Goal: Information Seeking & Learning: Learn about a topic

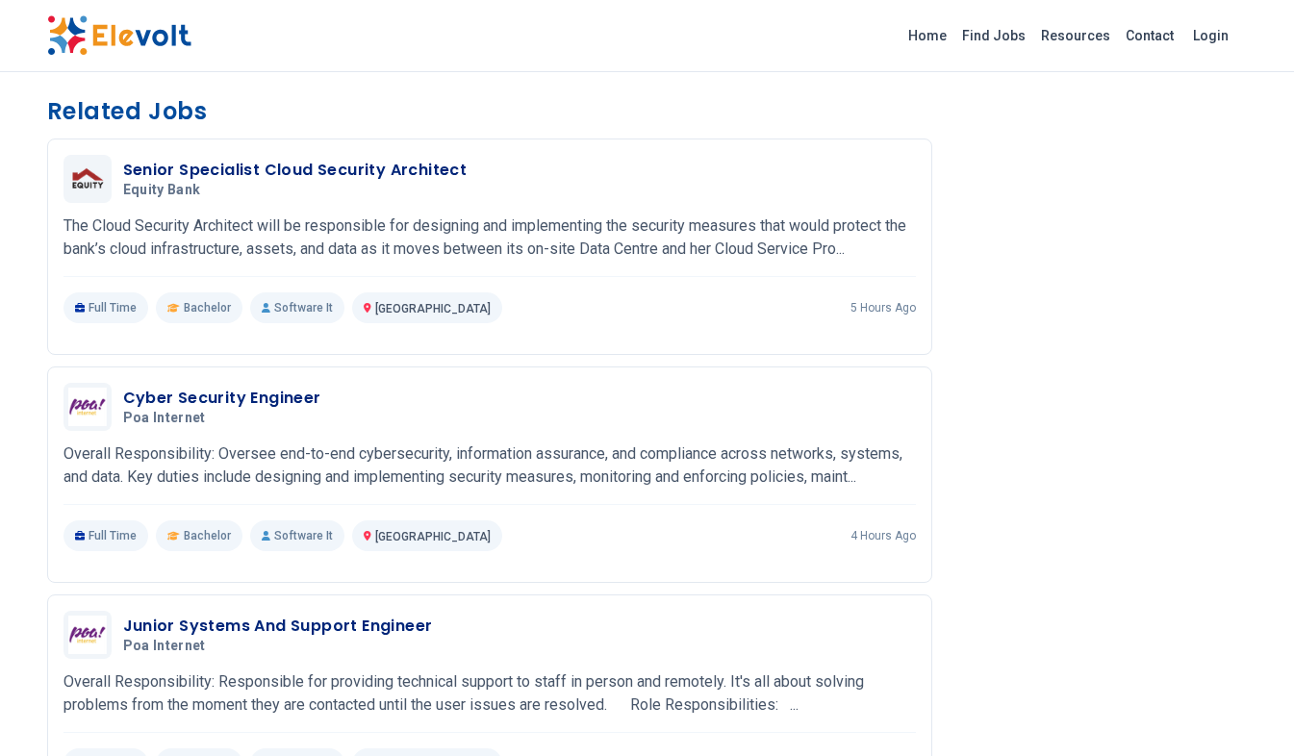
scroll to position [1410, 0]
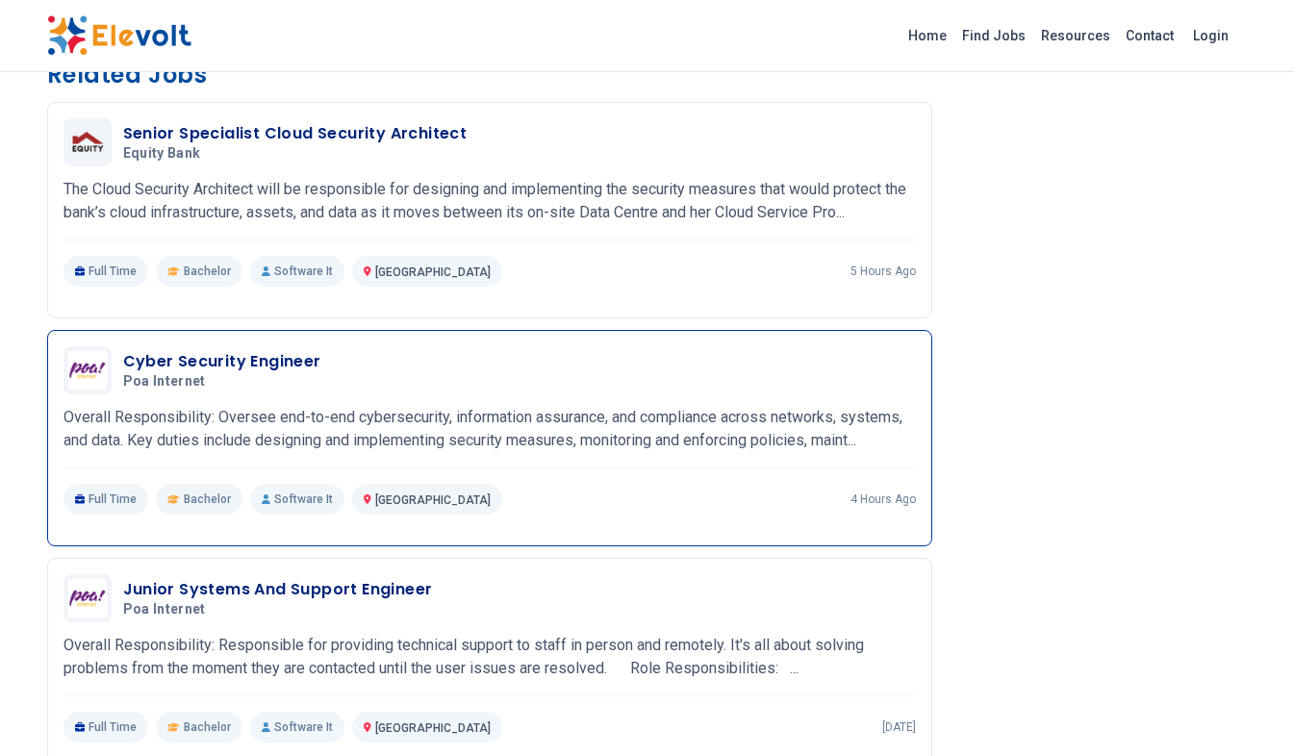
click at [357, 411] on p "Overall Responsibility: Oversee end-to-end cybersecurity, information assurance…" at bounding box center [489, 429] width 852 height 46
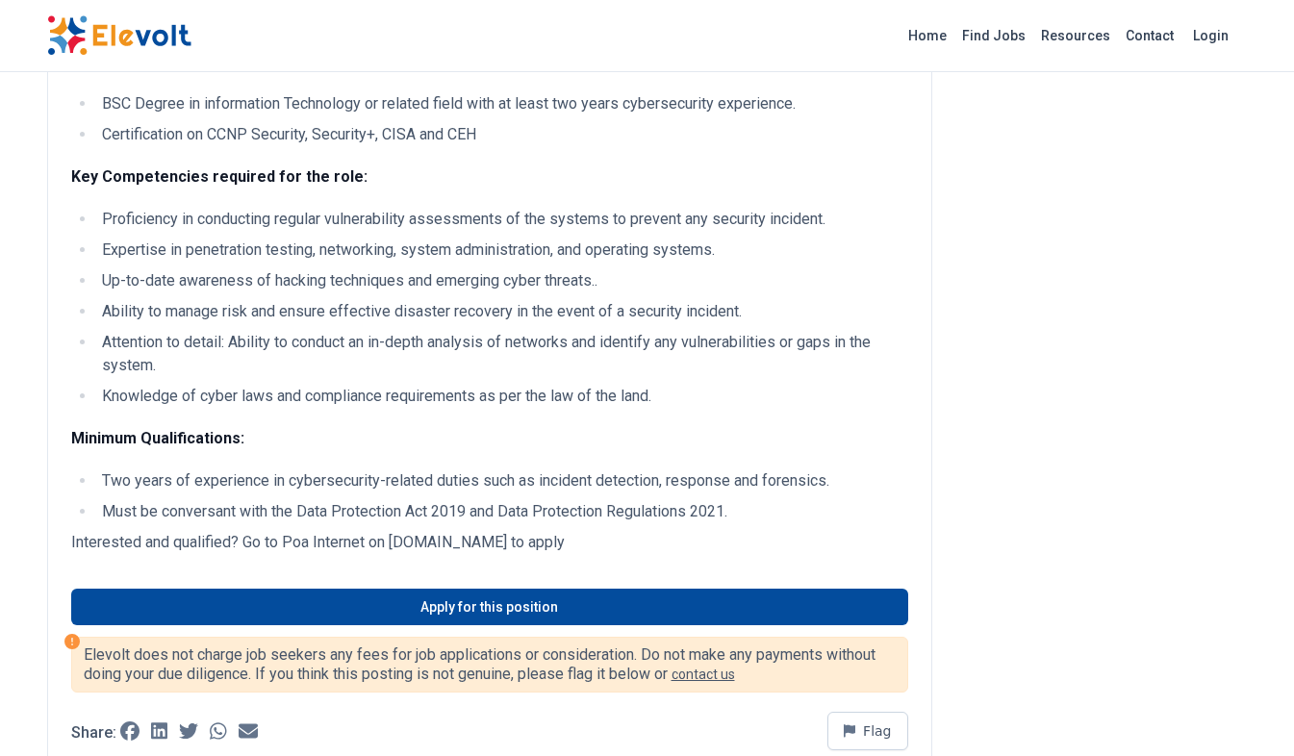
scroll to position [641, 0]
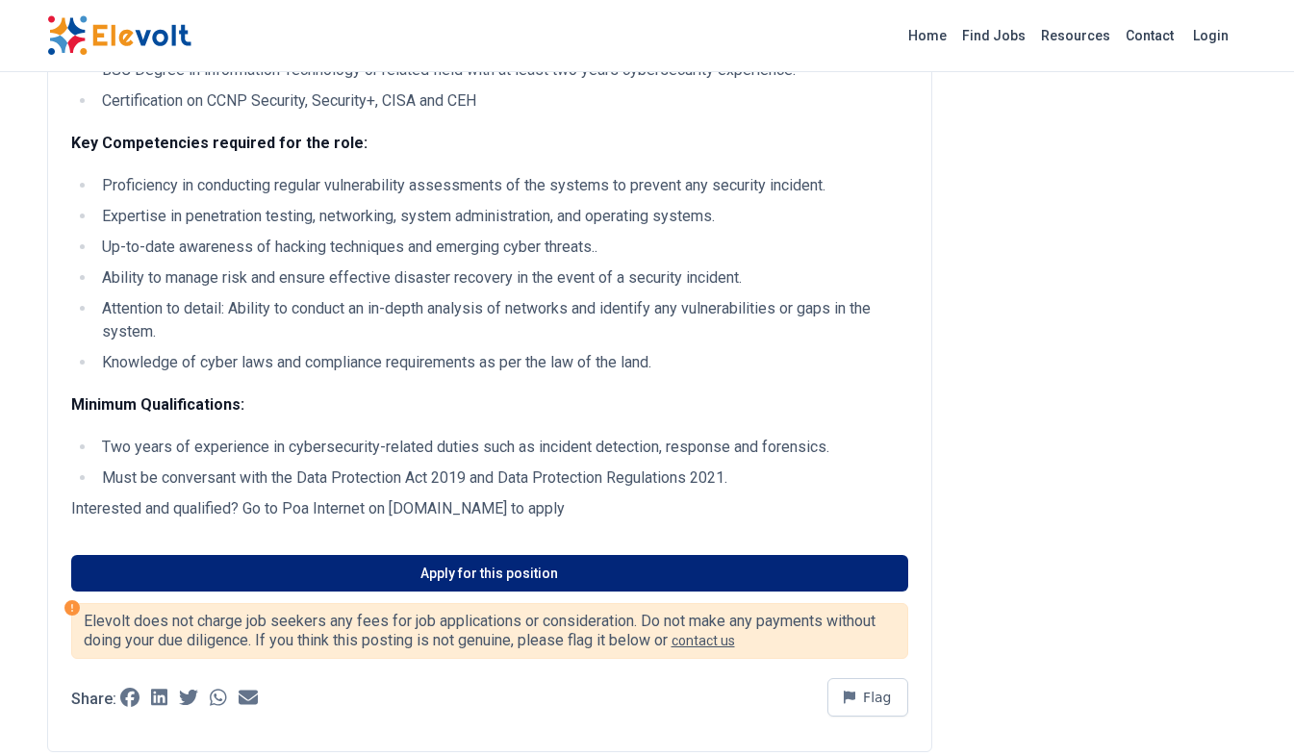
click at [595, 581] on link "Apply for this position" at bounding box center [489, 573] width 837 height 37
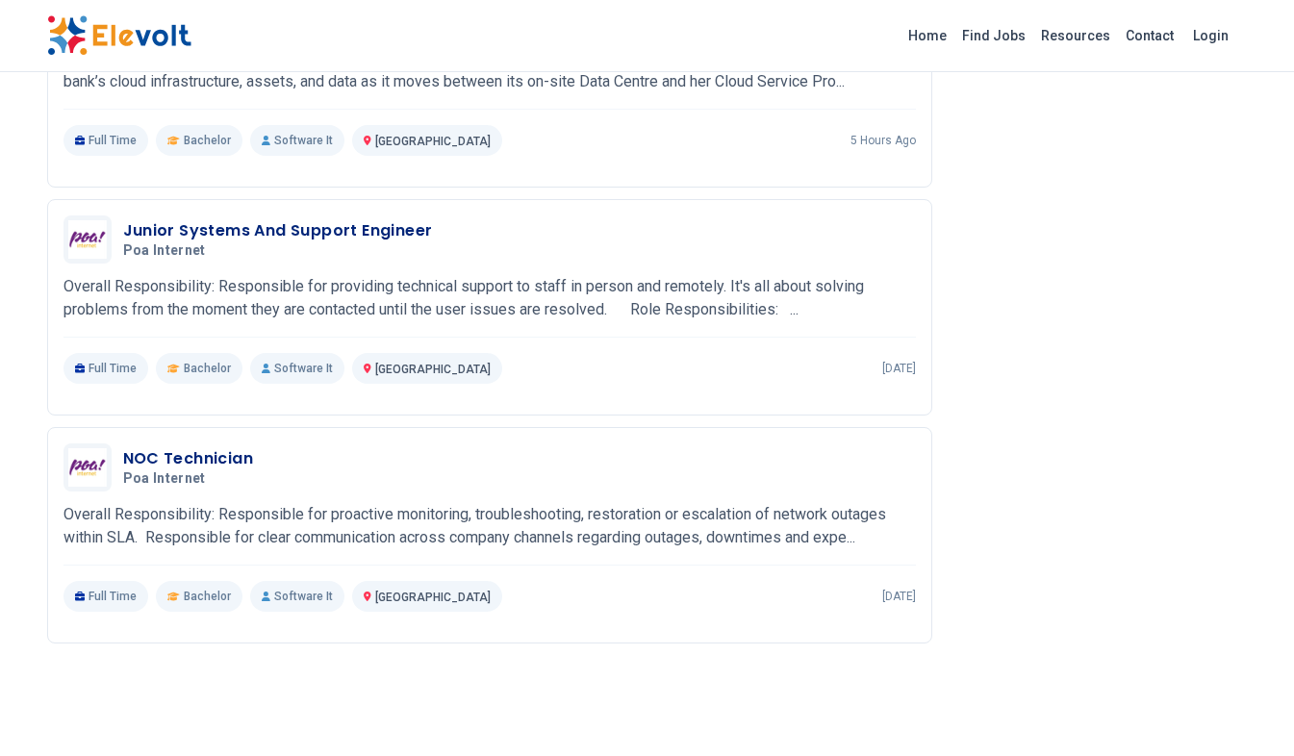
scroll to position [1539, 0]
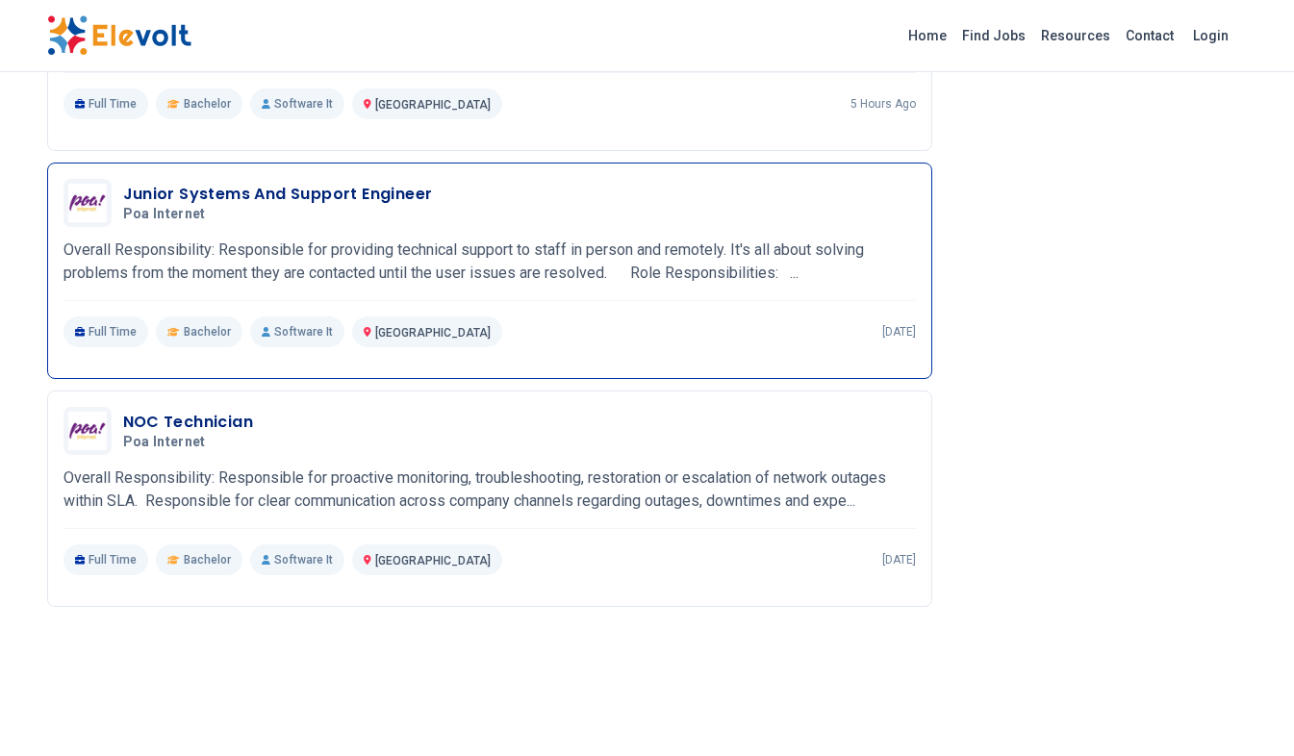
click at [543, 259] on p "Overall Responsibility: Responsible for providing technical support to staff in…" at bounding box center [489, 262] width 852 height 46
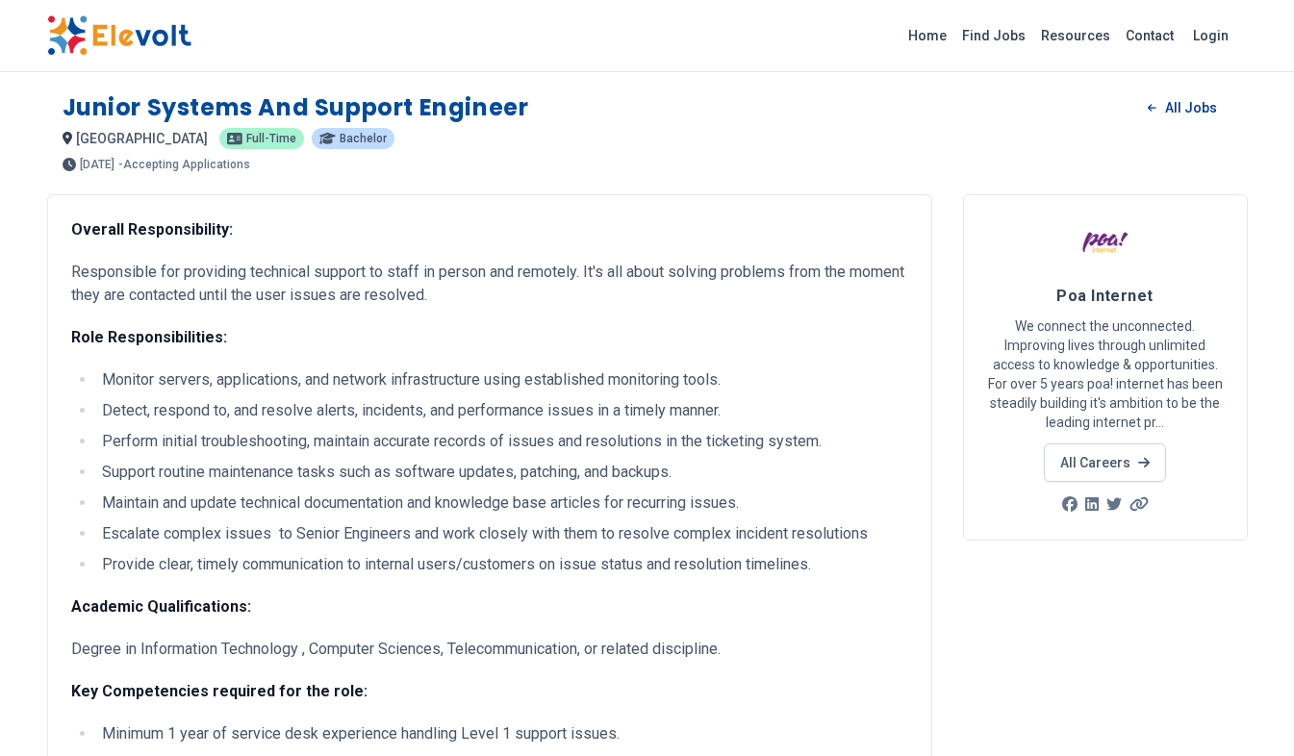
click at [1183, 113] on link "All Jobs" at bounding box center [1181, 107] width 99 height 29
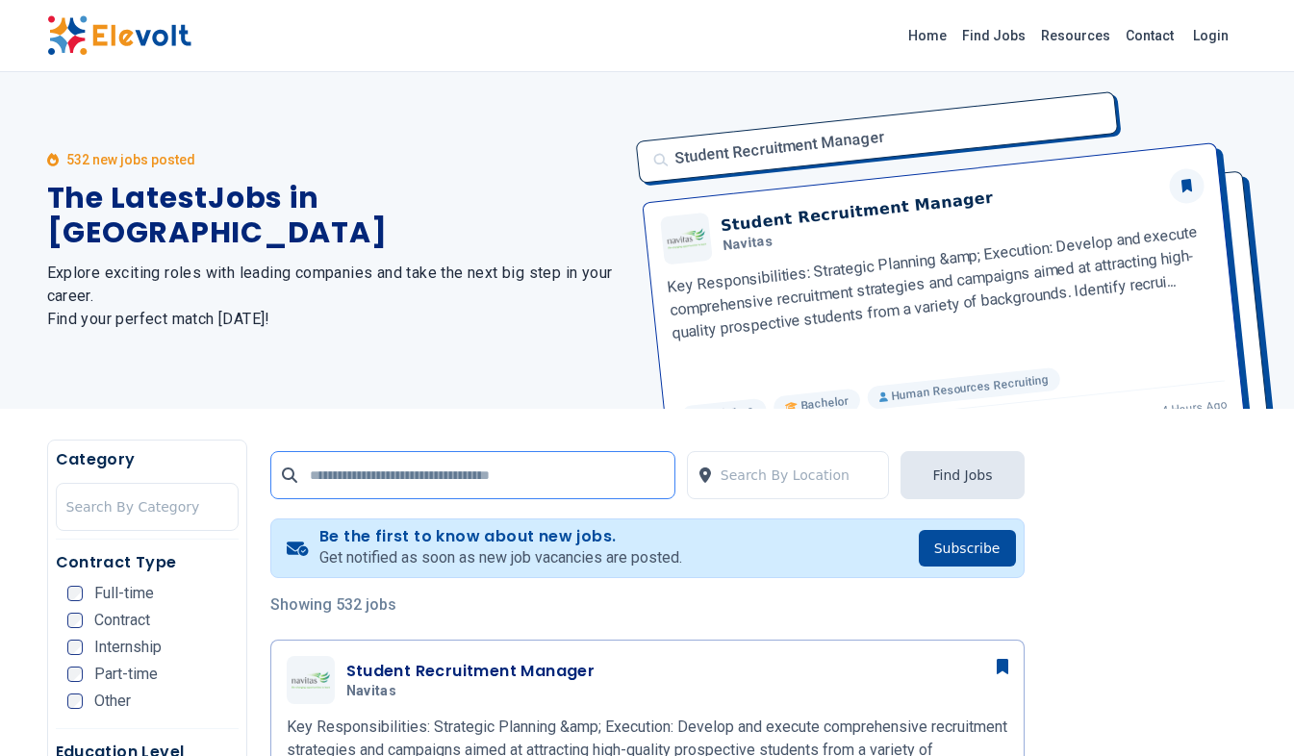
click at [343, 480] on input "text" at bounding box center [472, 475] width 405 height 48
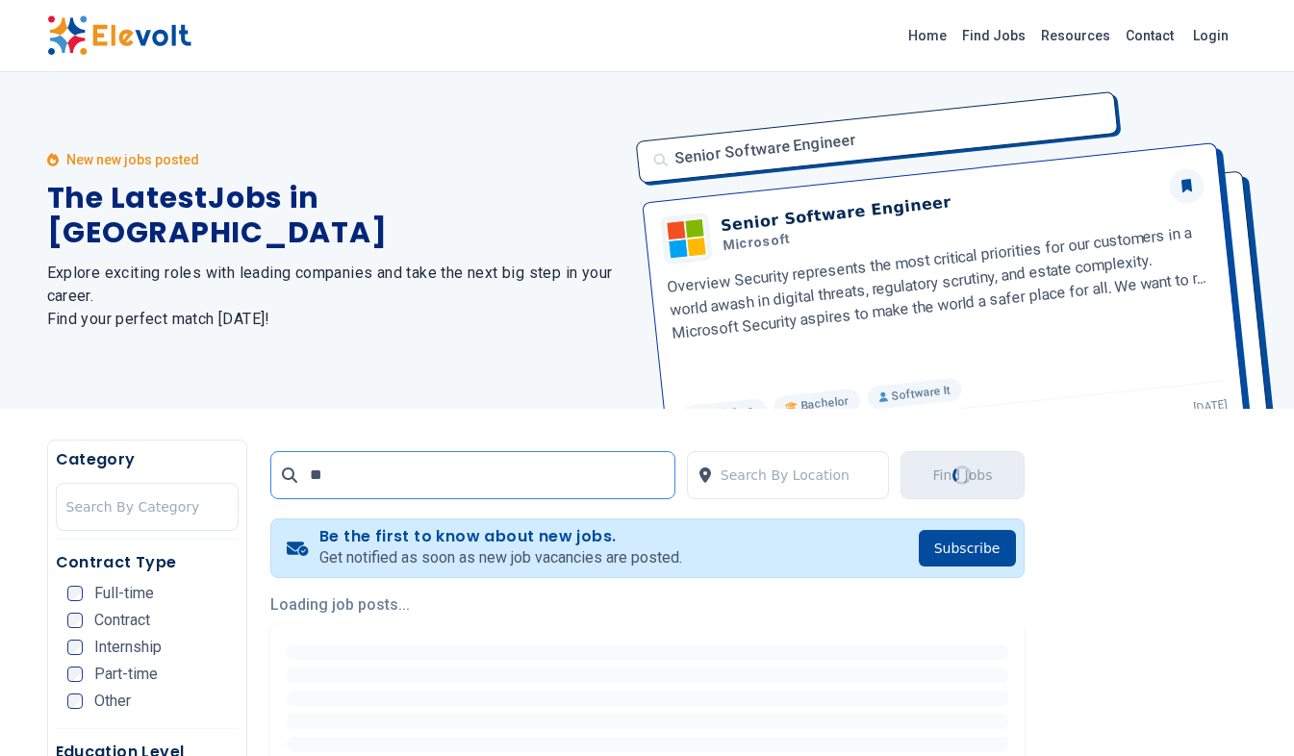
type input "*"
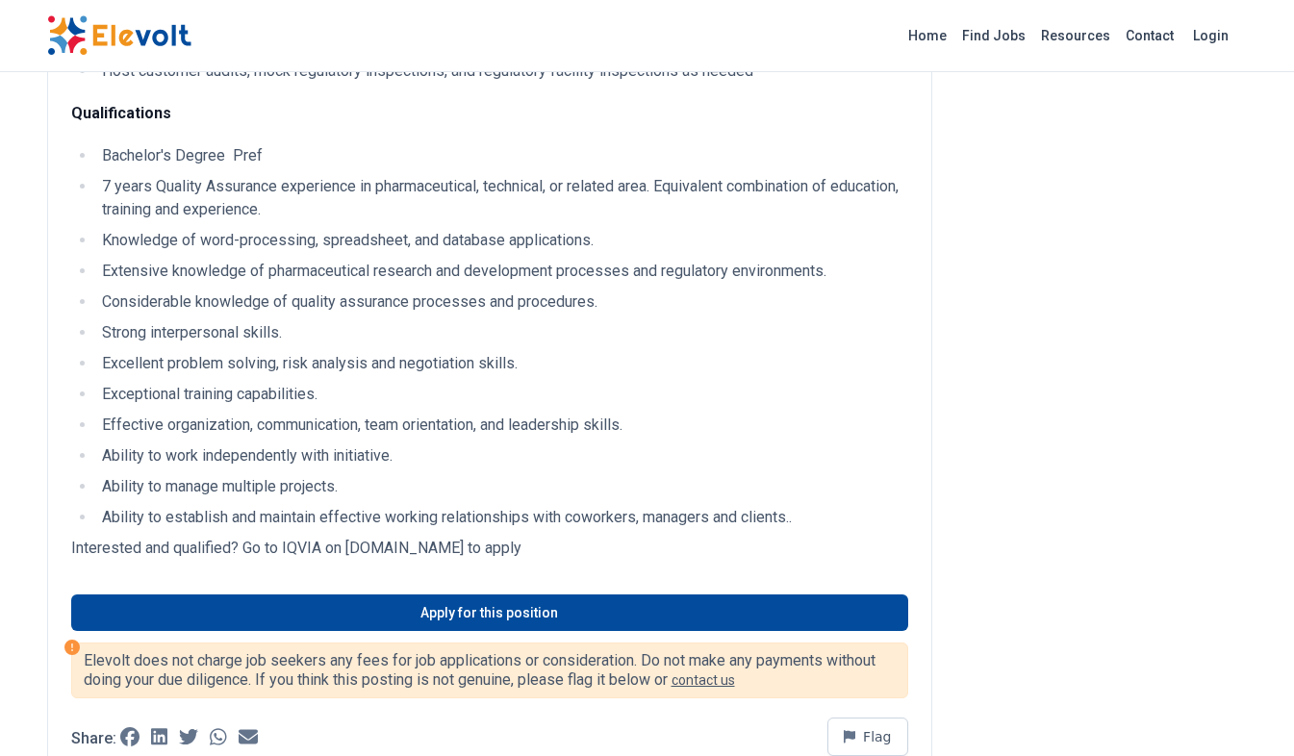
scroll to position [769, 0]
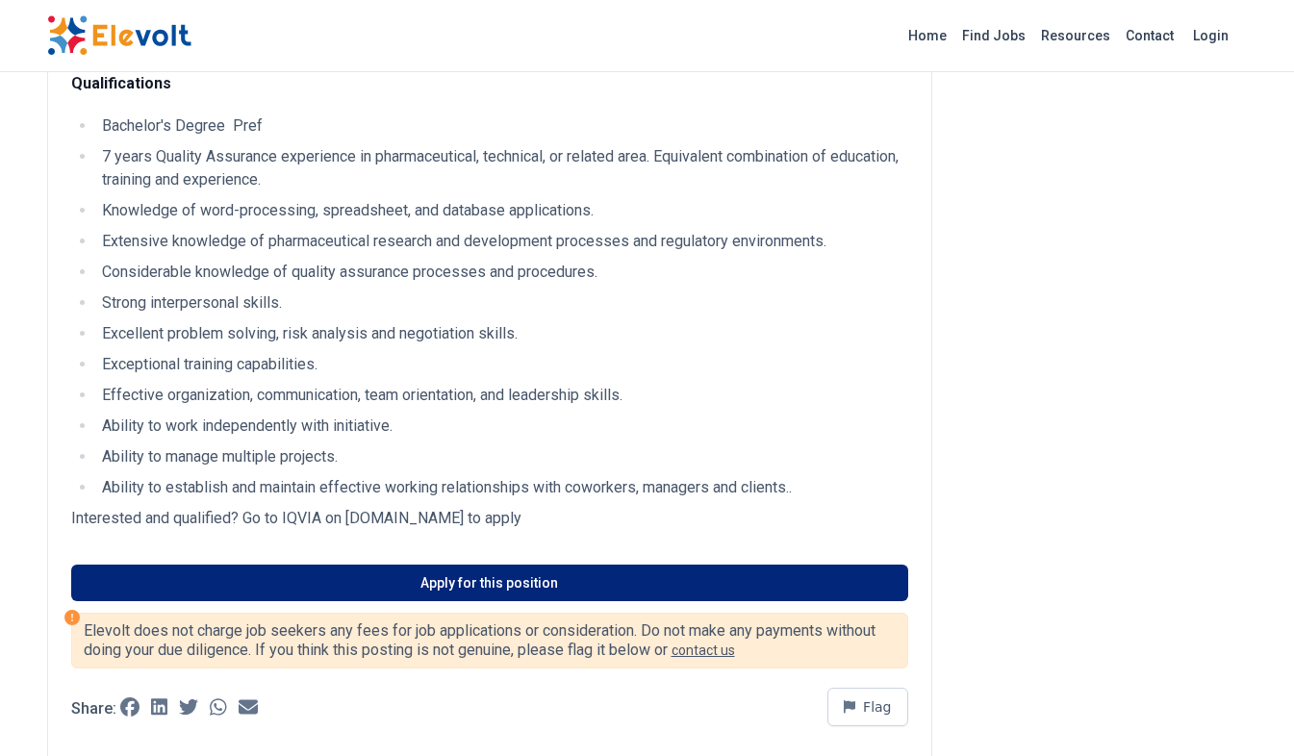
click at [462, 578] on link "Apply for this position" at bounding box center [489, 583] width 837 height 37
